Goal: Transaction & Acquisition: Purchase product/service

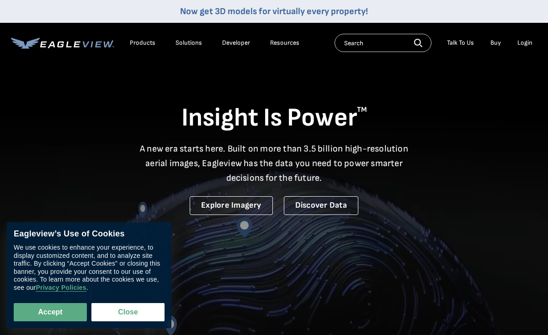
click at [524, 45] on div "Login" at bounding box center [524, 43] width 15 height 8
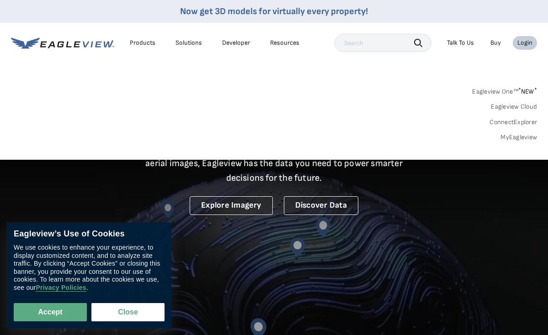
click at [522, 136] on link "MyEagleview" at bounding box center [518, 137] width 37 height 8
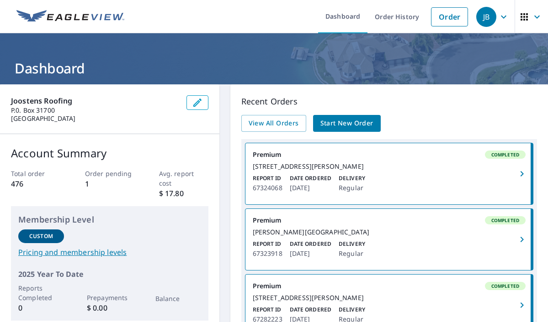
click at [349, 124] on span "Start New Order" at bounding box center [346, 123] width 53 height 11
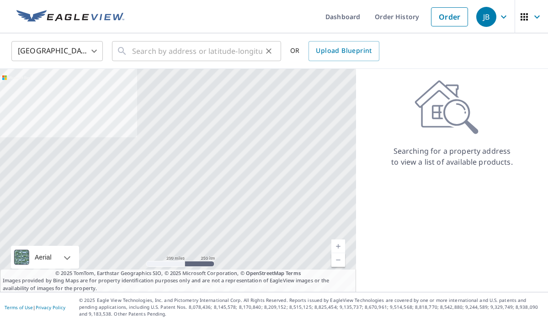
click at [212, 48] on input "text" at bounding box center [197, 51] width 130 height 26
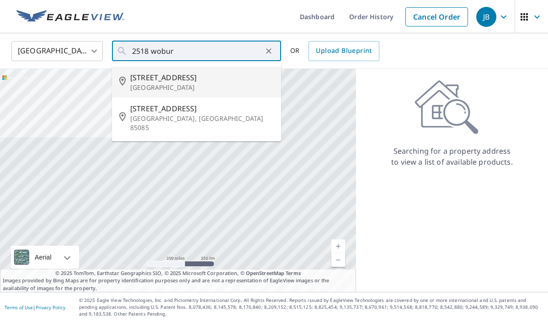
click at [171, 82] on span "2518 Woburn St" at bounding box center [201, 77] width 143 height 11
type input "2518 Woburn St Bellingham, WA 98226"
